Goal: Use online tool/utility: Utilize a website feature to perform a specific function

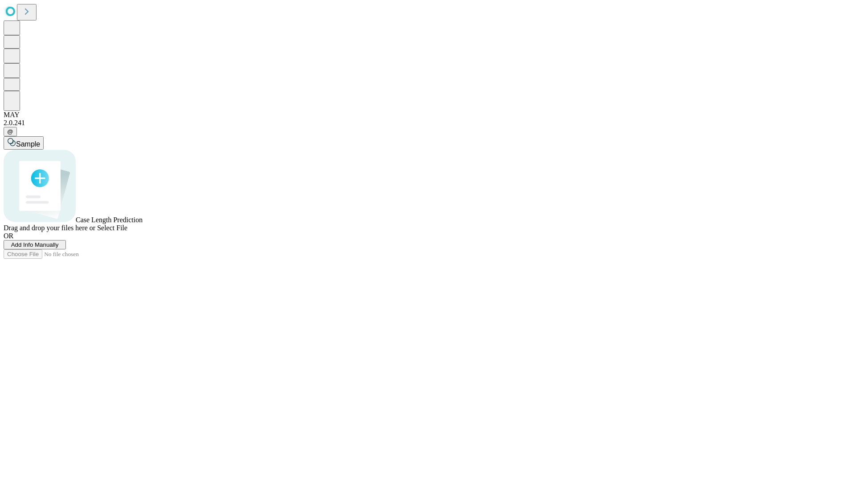
click at [127, 232] on span "Select File" at bounding box center [112, 228] width 30 height 8
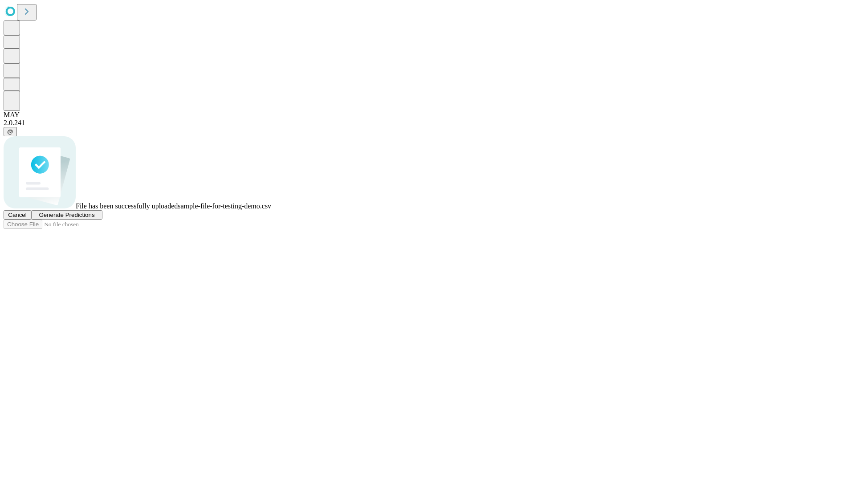
click at [94, 218] on span "Generate Predictions" at bounding box center [67, 215] width 56 height 7
